Goal: Find specific page/section

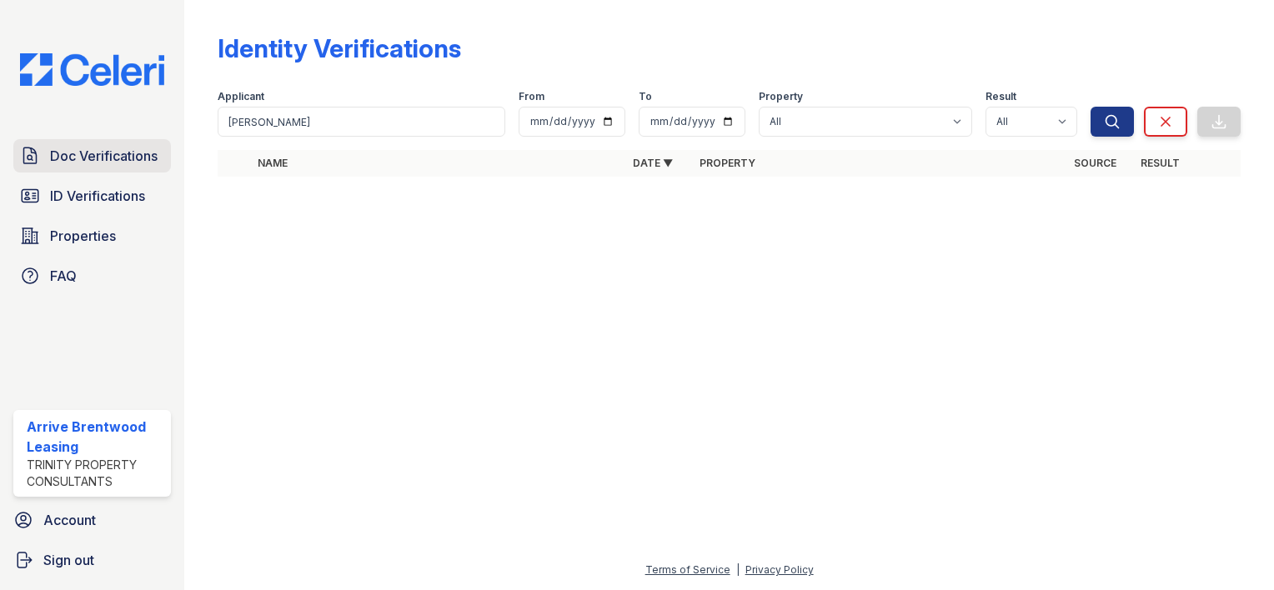
click at [131, 167] on link "Doc Verifications" at bounding box center [92, 155] width 158 height 33
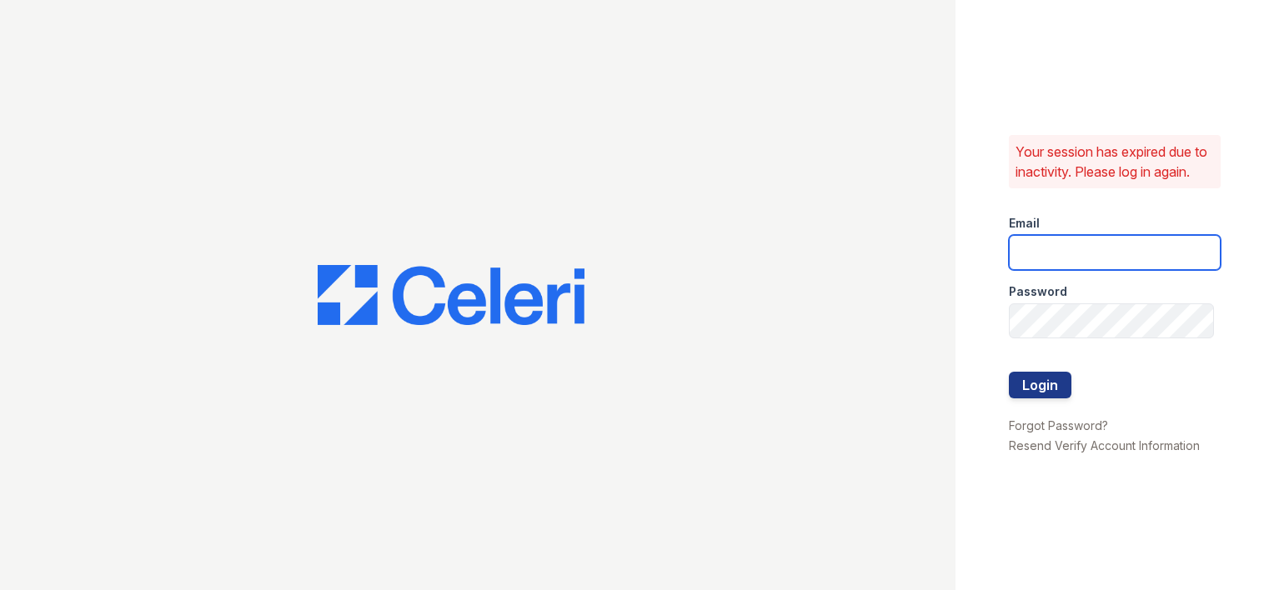
type input "[EMAIL_ADDRESS][DOMAIN_NAME]"
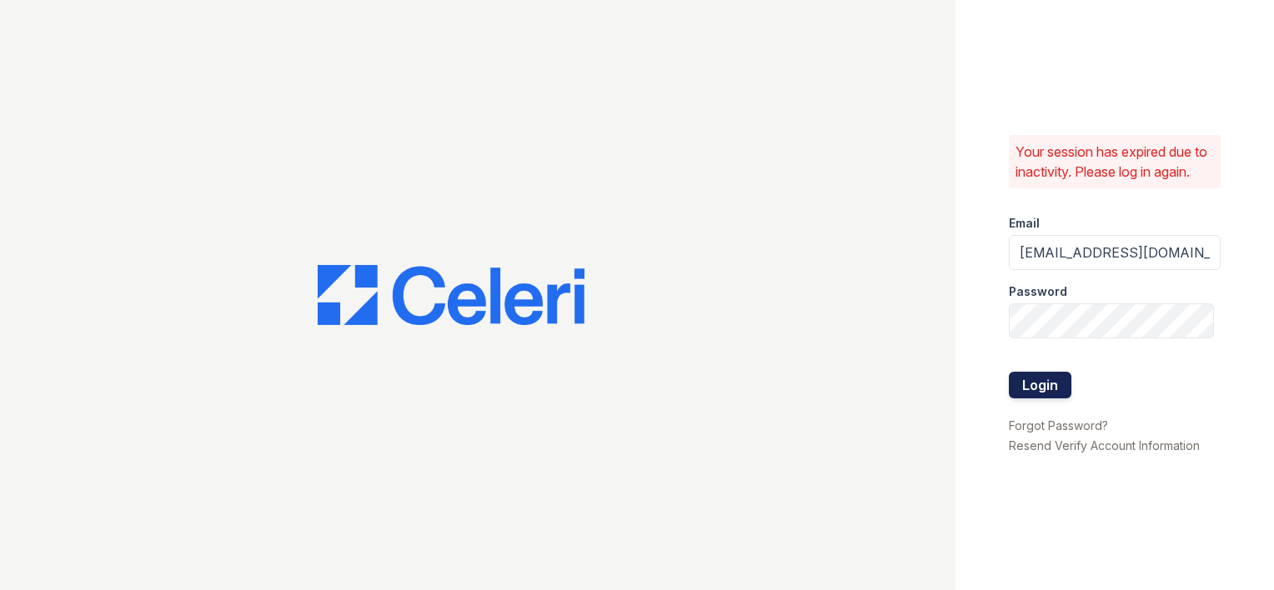
click at [1034, 386] on button "Login" at bounding box center [1040, 385] width 63 height 27
